Goal: Communication & Community: Answer question/provide support

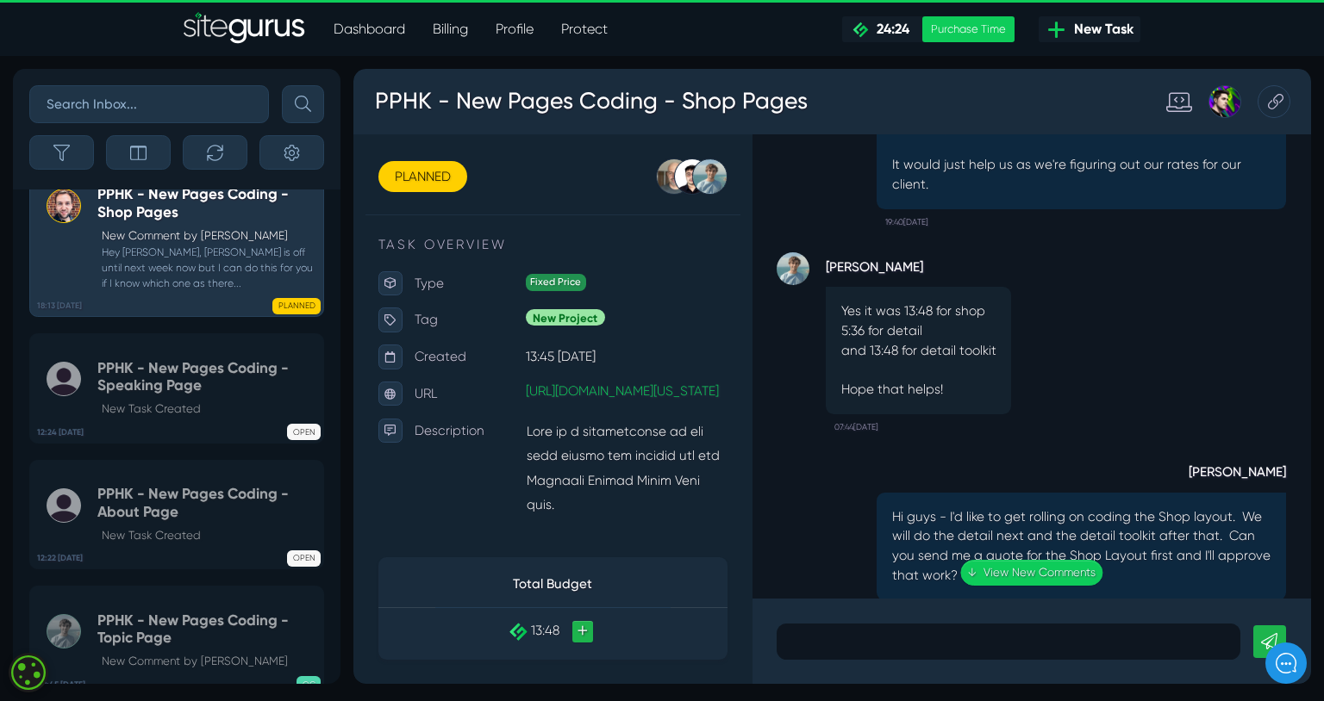
scroll to position [-916, 0]
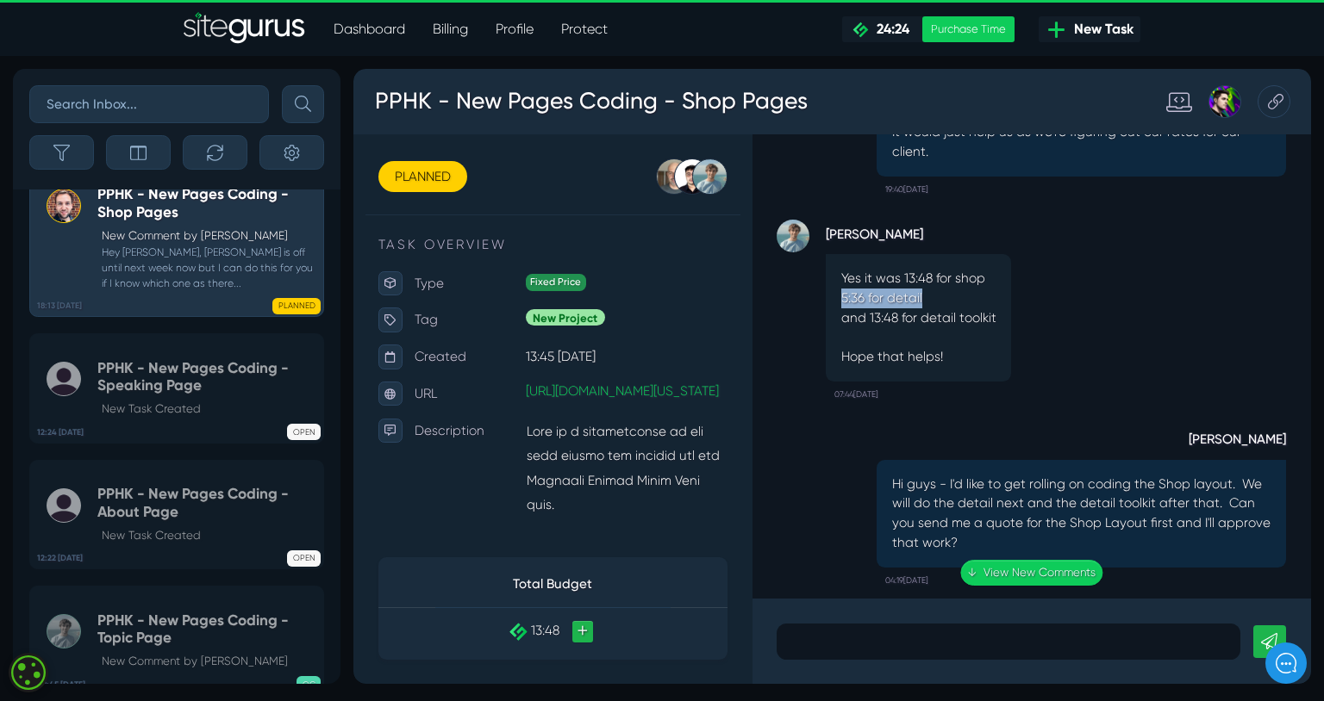
drag, startPoint x: 866, startPoint y: 329, endPoint x: 951, endPoint y: 328, distance: 84.5
click at [951, 328] on p "Yes it was 13:48 for shop 5:36 for detail and 13:48 for detail toolkit Hope tha…" at bounding box center [947, 330] width 163 height 103
copy p "5:36 for detail"
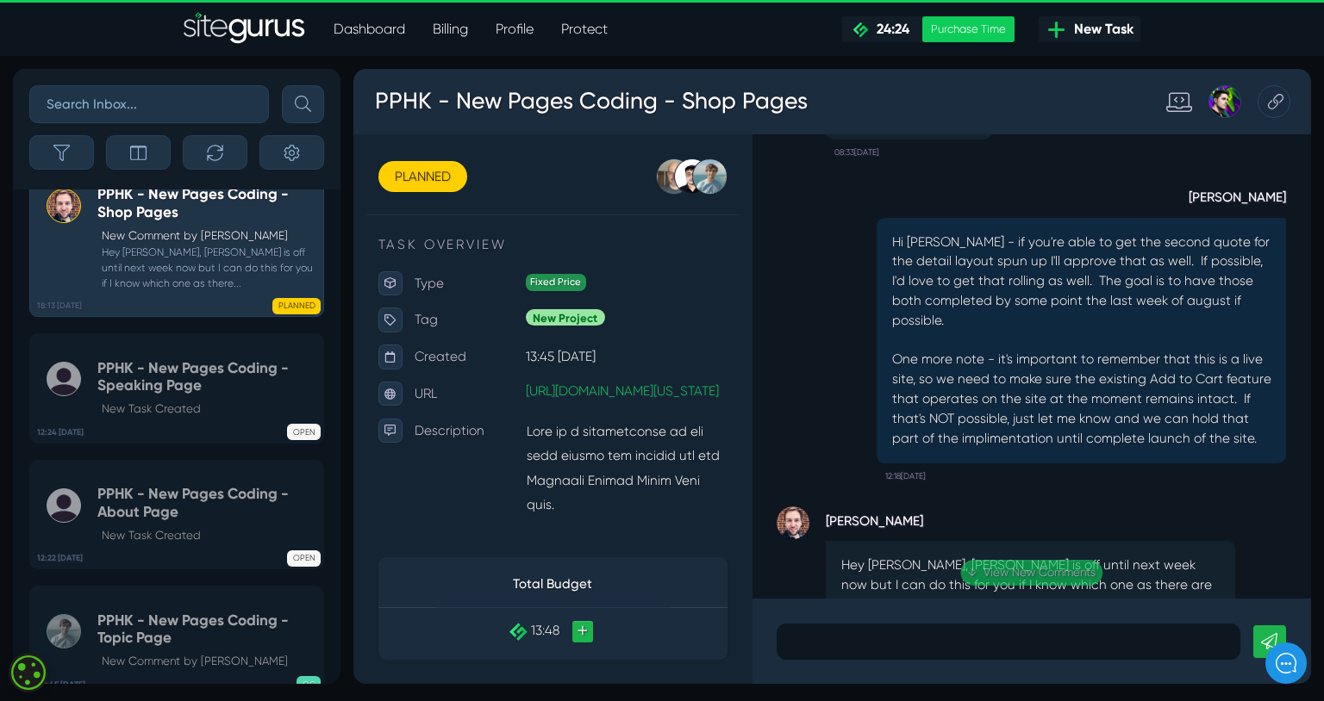
scroll to position [0, 0]
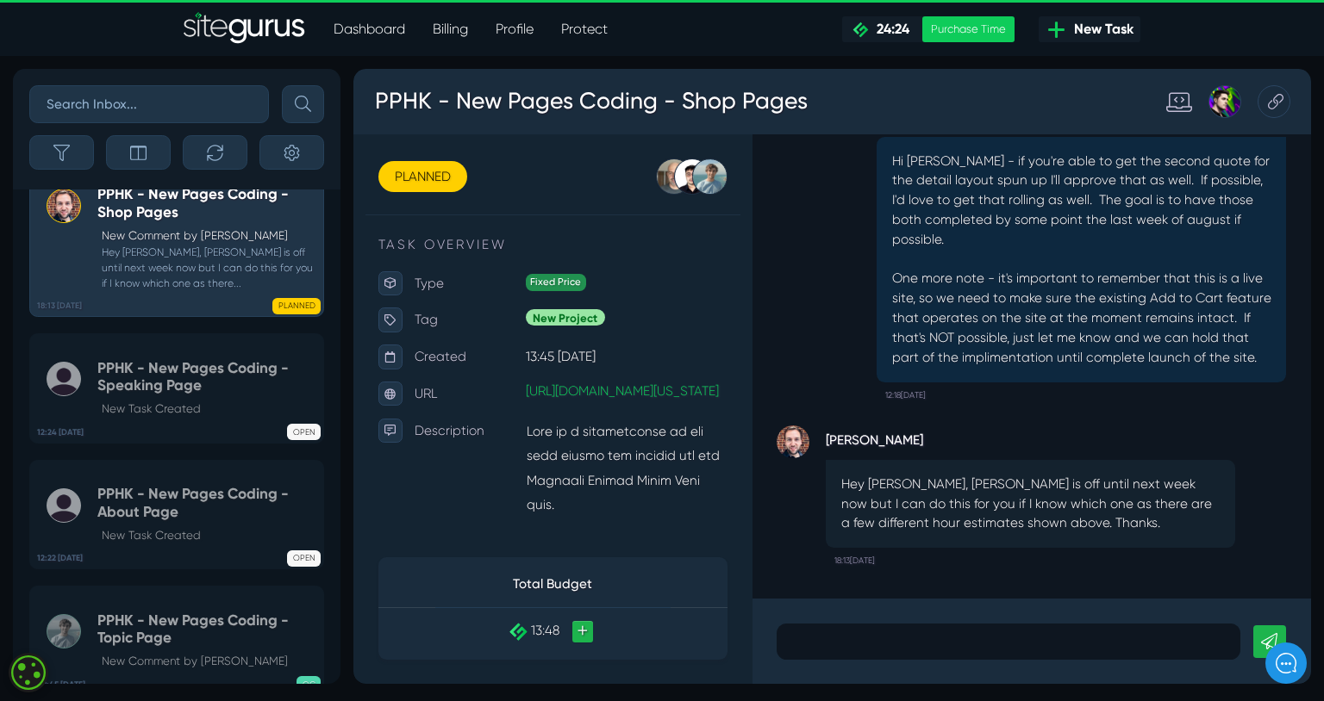
click at [903, 669] on p at bounding box center [1043, 672] width 462 height 21
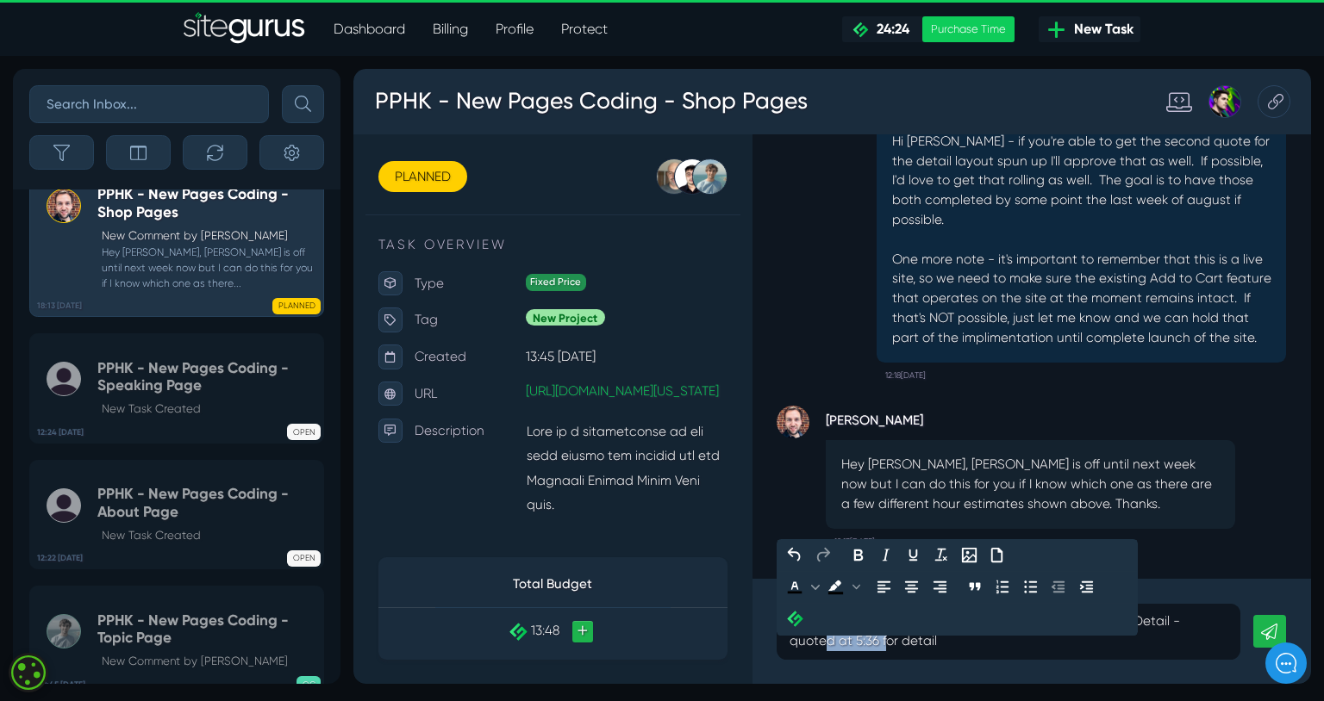
click at [1244, 653] on p "Hi [PERSON_NAME] - I'm looking to get rolling on Product Detail - quoted at 5:3…" at bounding box center [1043, 661] width 462 height 41
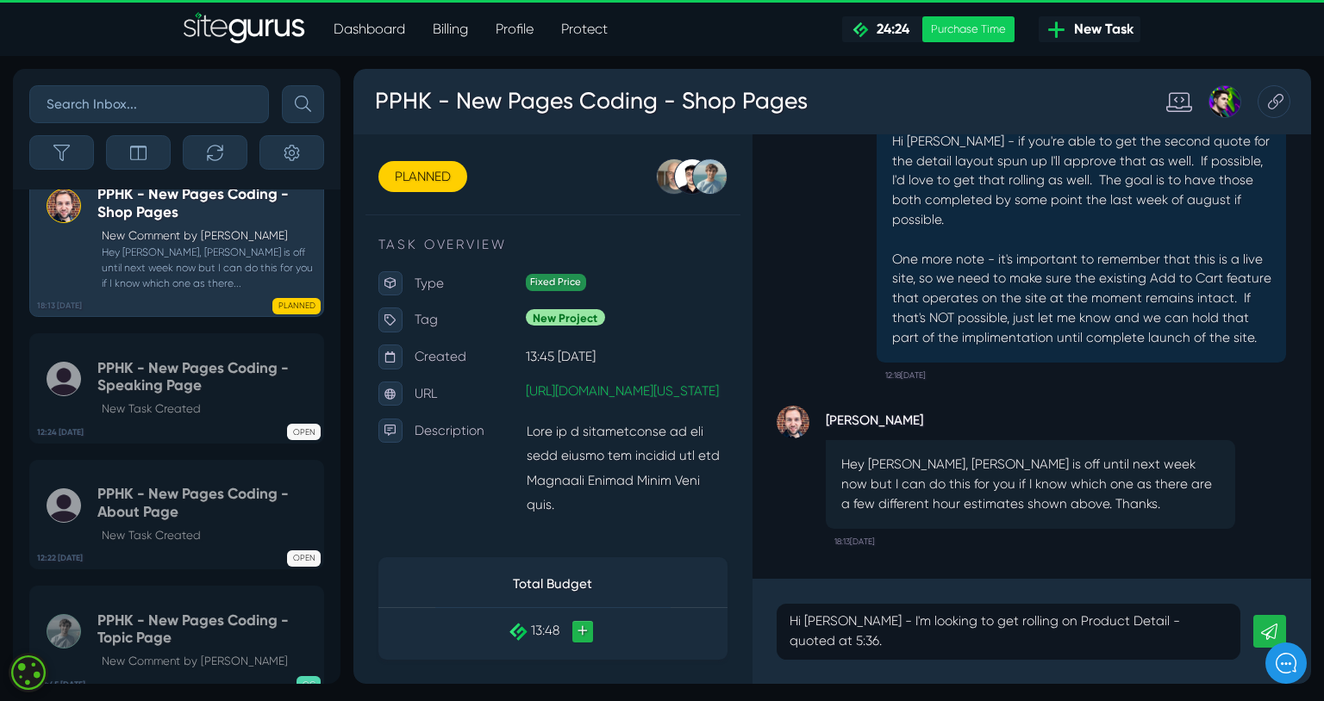
click at [1312, 665] on icon at bounding box center [1317, 661] width 17 height 17
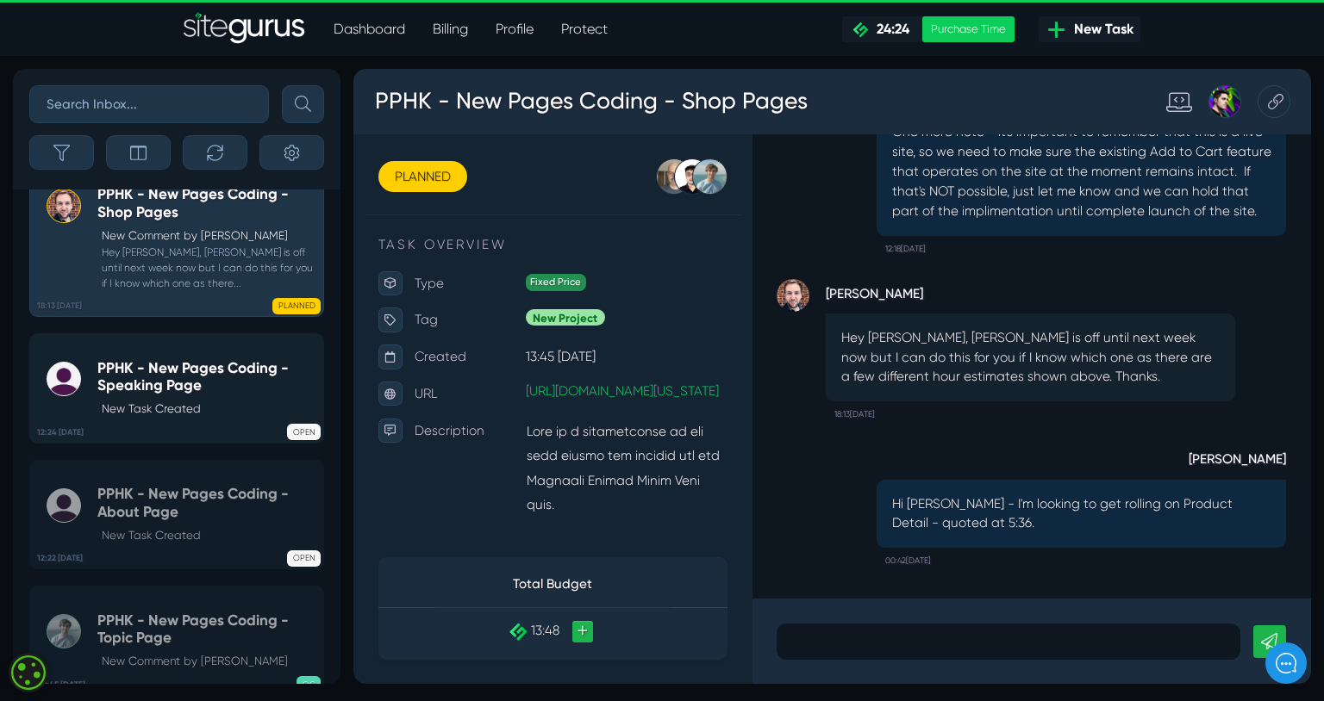
click at [147, 395] on h5 "PPHK - New Pages Coding - Speaking Page" at bounding box center [206, 376] width 218 height 35
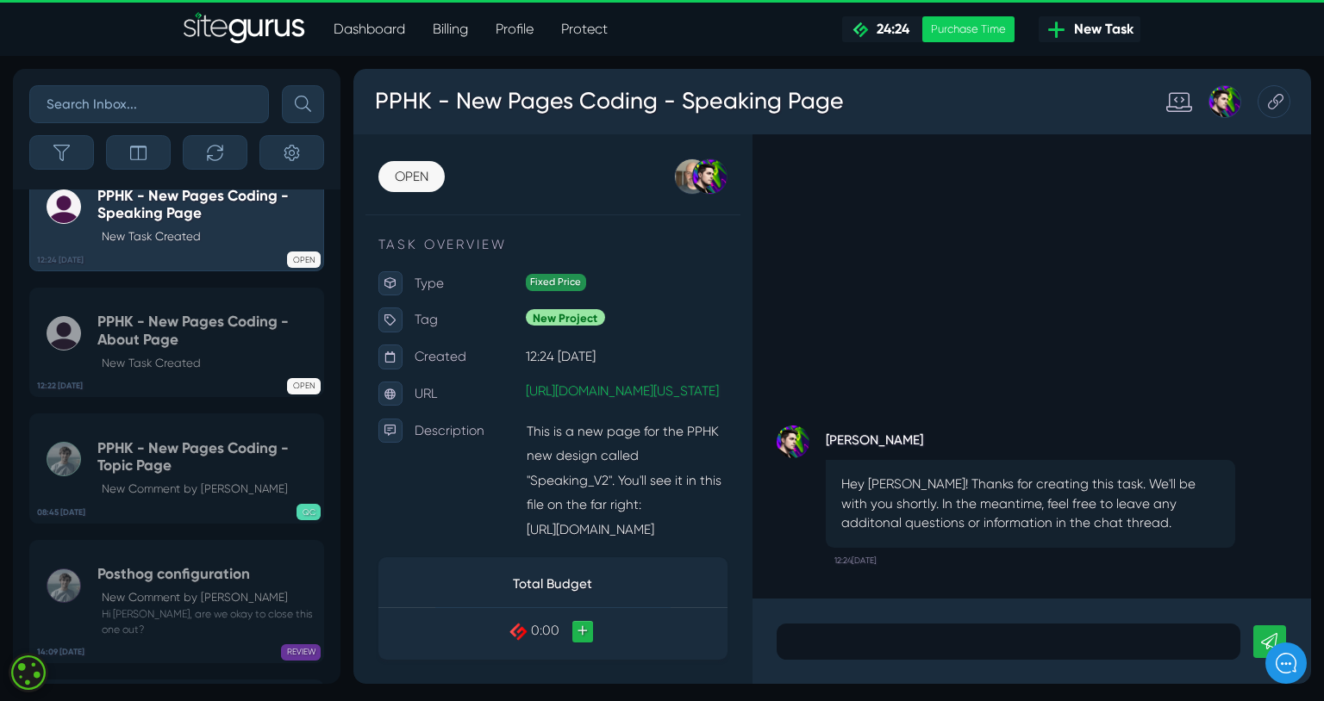
scroll to position [-1660, 0]
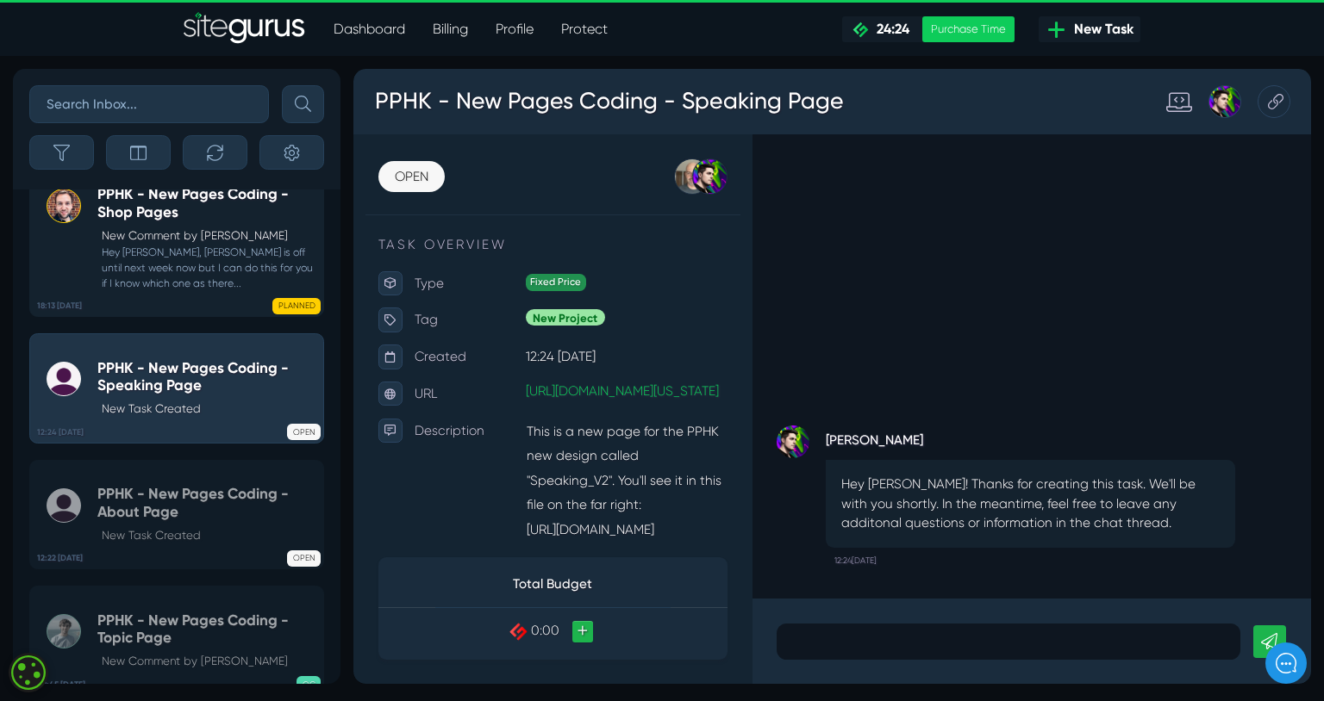
click at [189, 292] on small "Hey [PERSON_NAME], [PERSON_NAME] is off until next week now but I can do this f…" at bounding box center [206, 268] width 218 height 47
